Goal: Task Accomplishment & Management: Manage account settings

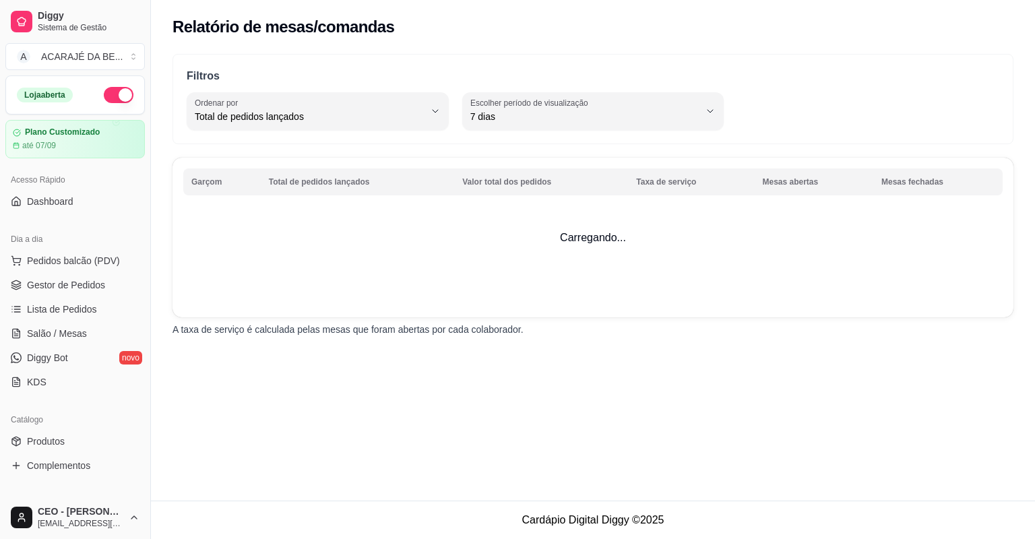
select select "TOTAL_OF_ORDERS"
select select "7"
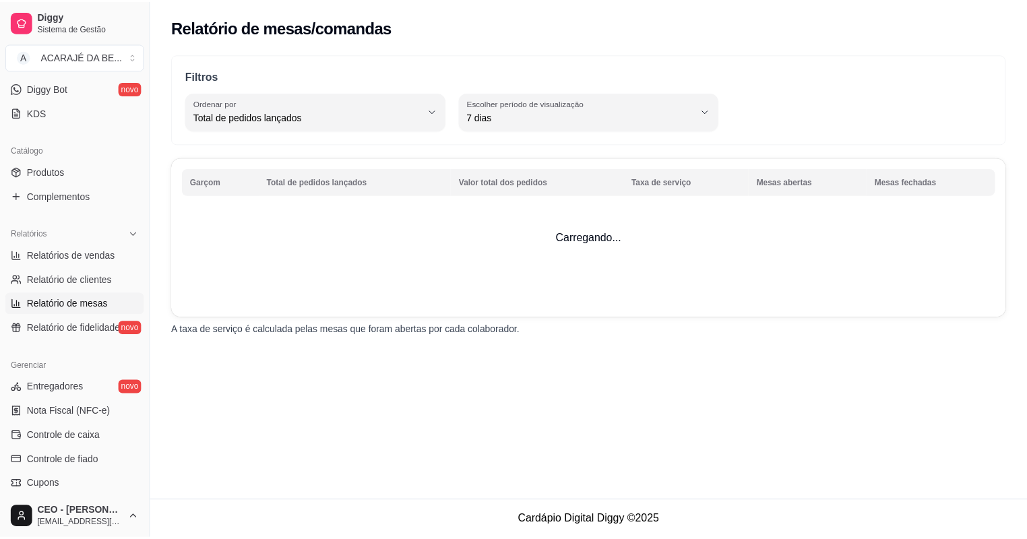
scroll to position [430, 0]
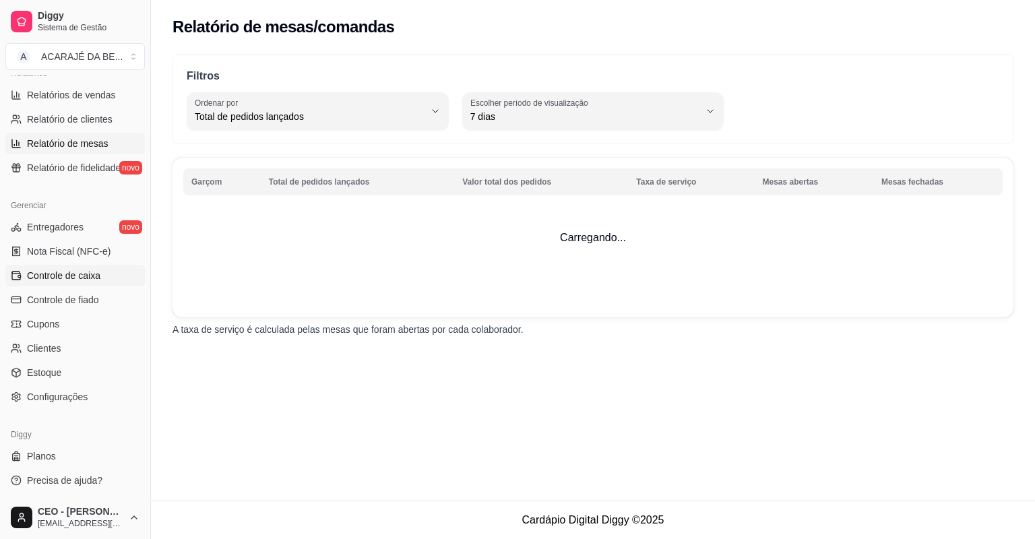
click at [86, 281] on span "Controle de caixa" at bounding box center [63, 275] width 73 height 13
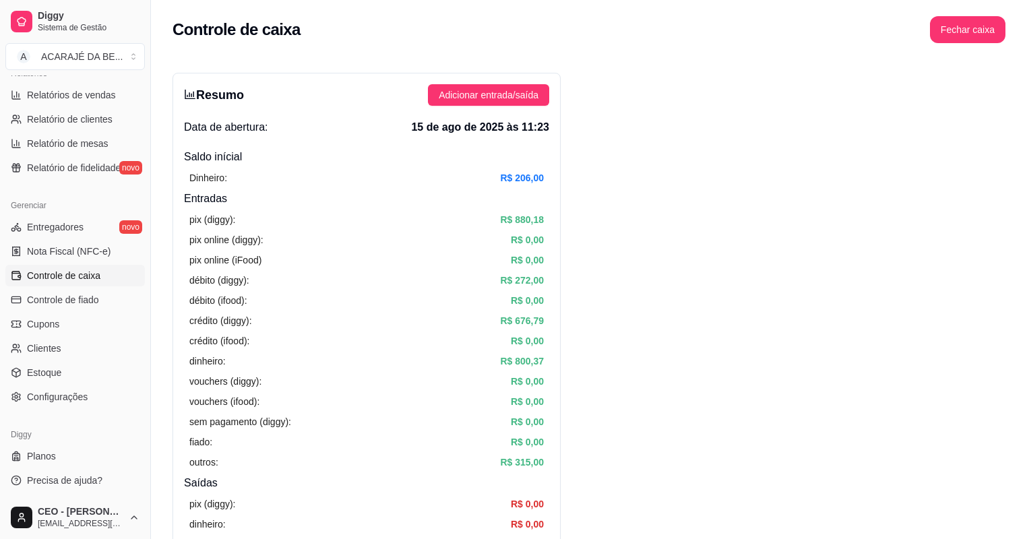
click at [86, 273] on span "Controle de caixa" at bounding box center [63, 275] width 73 height 13
click at [88, 273] on span "Controle de caixa" at bounding box center [63, 275] width 73 height 13
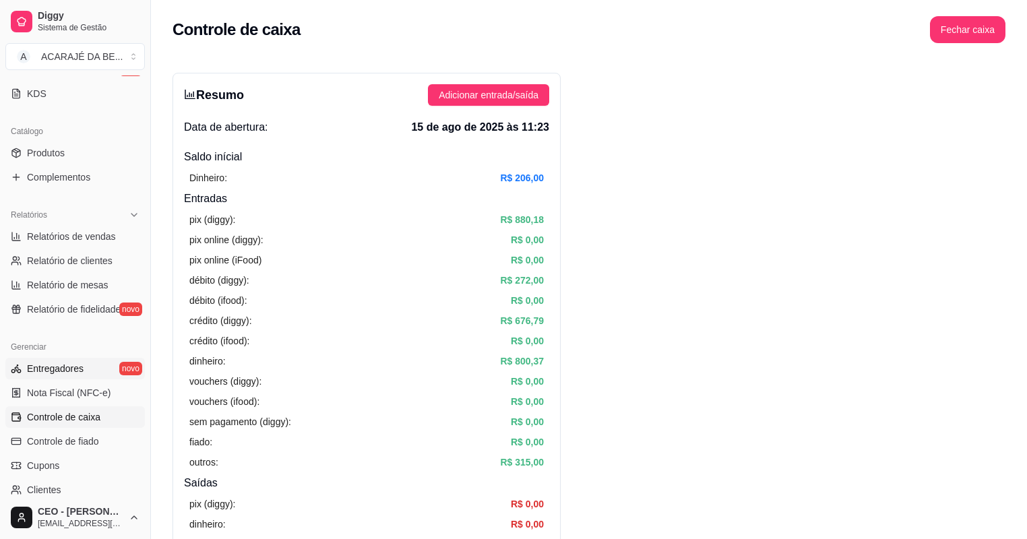
scroll to position [268, 0]
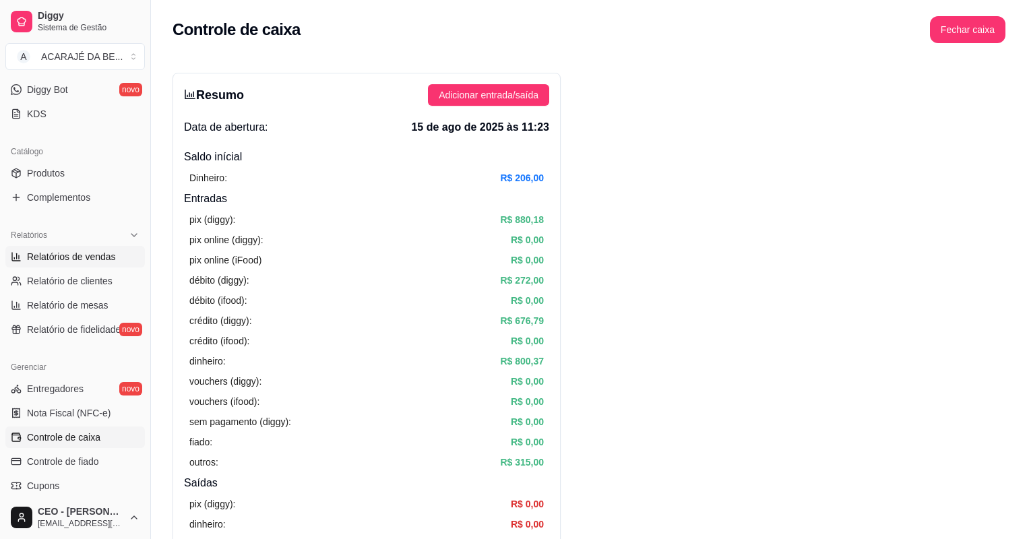
click at [88, 254] on span "Relatórios de vendas" at bounding box center [71, 256] width 89 height 13
select select "ALL"
select select "0"
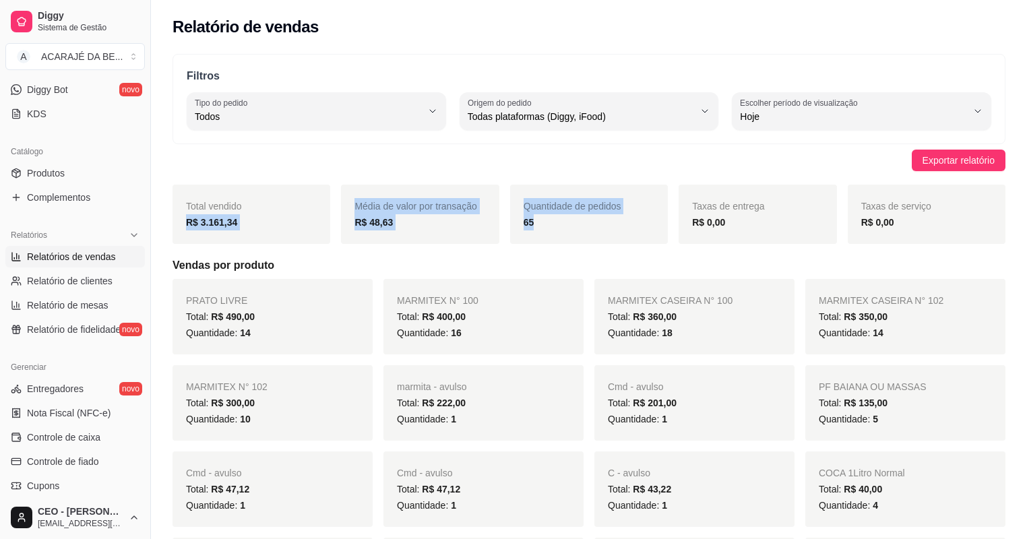
drag, startPoint x: 177, startPoint y: 233, endPoint x: 664, endPoint y: 223, distance: 487.5
click at [664, 223] on div "Total vendido R$ 3.161,34 Média de valor por transação R$ 48,63 Quantidade de p…" at bounding box center [589, 214] width 833 height 59
copy div "R$ 3.161,34 Média de valor por transação R$ 48,63 Quantidade de pedidos 65"
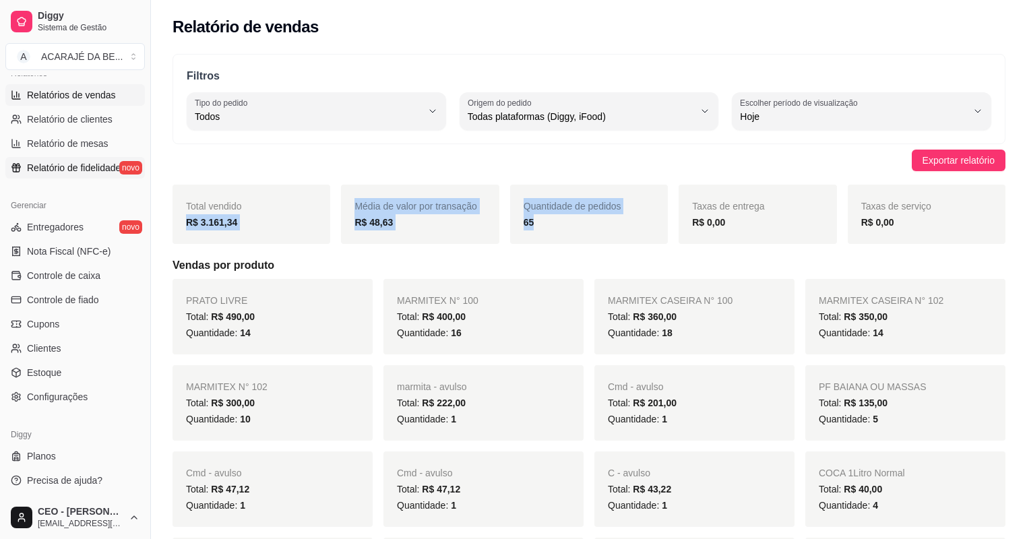
scroll to position [54, 0]
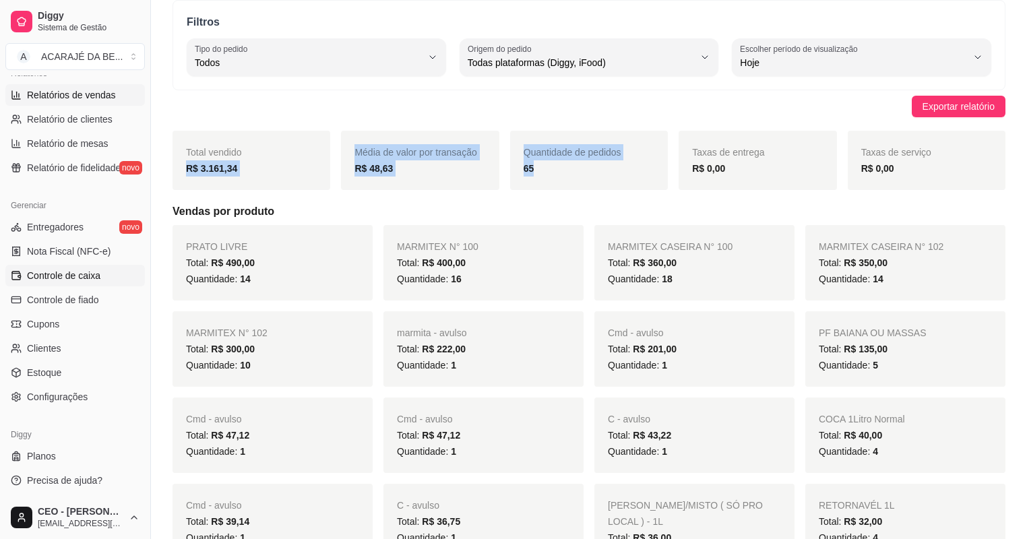
click at [82, 278] on span "Controle de caixa" at bounding box center [63, 275] width 73 height 13
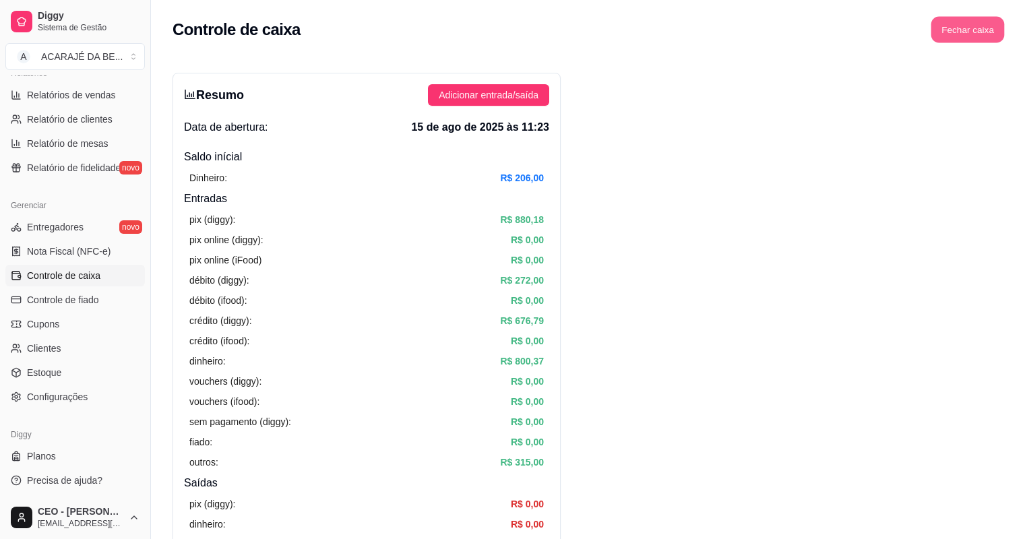
click at [982, 24] on button "Fechar caixa" at bounding box center [968, 30] width 73 height 26
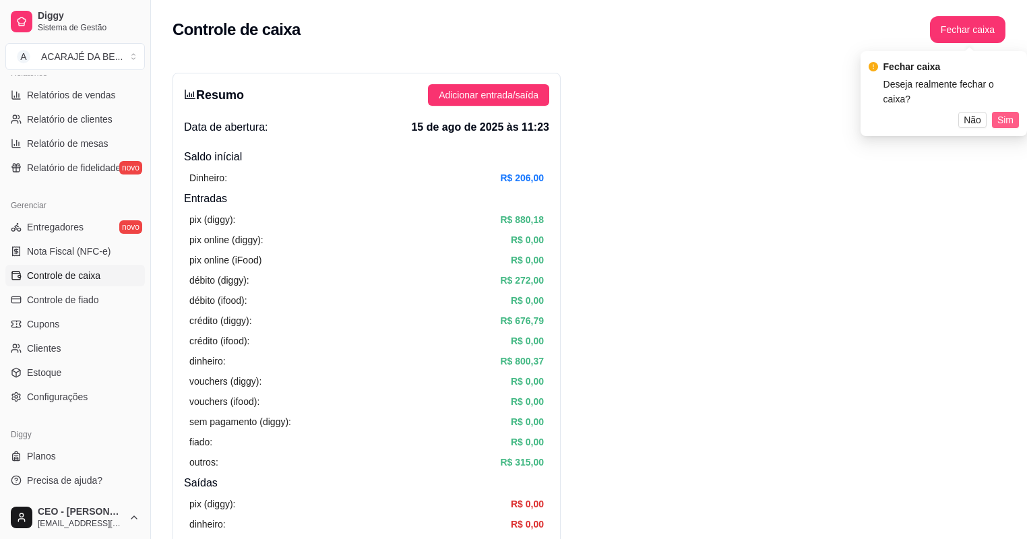
click at [1013, 113] on span "Sim" at bounding box center [1006, 120] width 16 height 15
